Goal: Communication & Community: Answer question/provide support

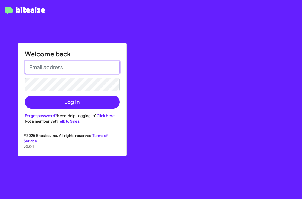
click at [76, 69] on input "email" at bounding box center [72, 67] width 95 height 13
type input "[EMAIL_ADDRESS][DOMAIN_NAME]"
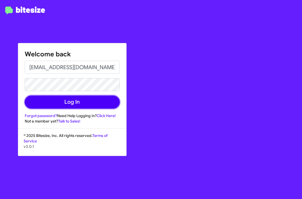
click at [84, 98] on button "Log In" at bounding box center [72, 101] width 95 height 13
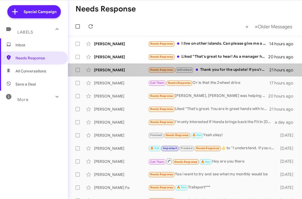
click at [226, 70] on div "Needs Response Unfinished Thank you for the update! If you're ever interested i…" at bounding box center [209, 70] width 121 height 6
click at [216, 72] on div "Needs Response Unfinished Thank you for the update! If you're ever interested i…" at bounding box center [209, 70] width 121 height 6
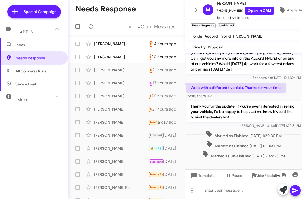
scroll to position [41, 0]
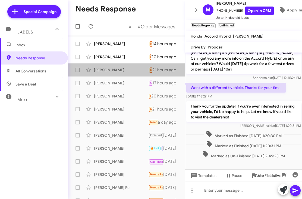
click at [116, 70] on div "[PERSON_NAME]" at bounding box center [121, 69] width 54 height 5
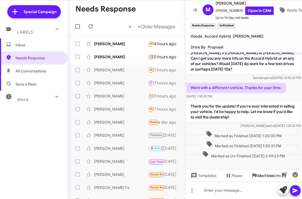
click at [0, 0] on icon at bounding box center [0, 0] width 0 height 0
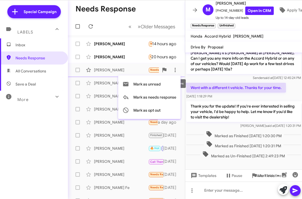
click at [237, 96] on div at bounding box center [151, 99] width 302 height 199
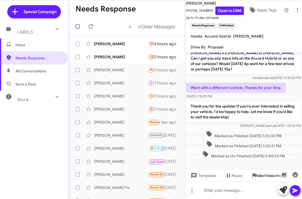
scroll to position [0, 29]
click at [295, 10] on icon at bounding box center [298, 10] width 7 height 7
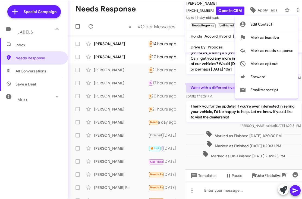
click at [267, 39] on span "Mark as inactive" at bounding box center [265, 37] width 29 height 13
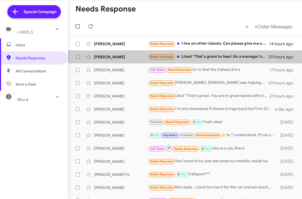
click at [206, 57] on div "Needs Response Liked “That's great to hear! As a manager here at [PERSON_NAME] …" at bounding box center [209, 57] width 120 height 6
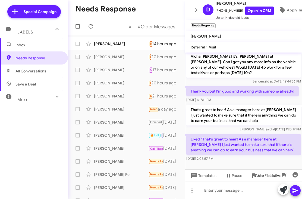
scroll to position [37, 0]
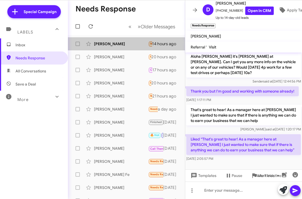
click at [118, 48] on div "[PERSON_NAME] Needs Response I live on other islands. Can please give me a quot…" at bounding box center [126, 43] width 109 height 11
